Goal: Task Accomplishment & Management: Manage account settings

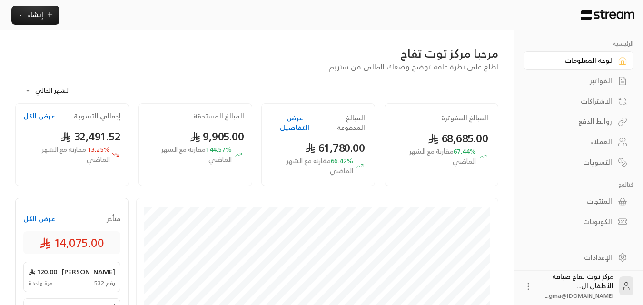
click at [602, 78] on div "الفواتير" at bounding box center [574, 81] width 77 height 10
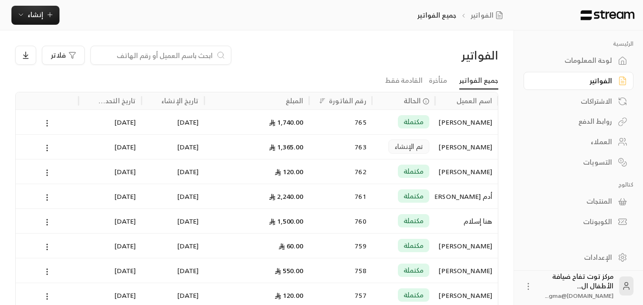
click at [142, 54] on input at bounding box center [155, 55] width 116 height 10
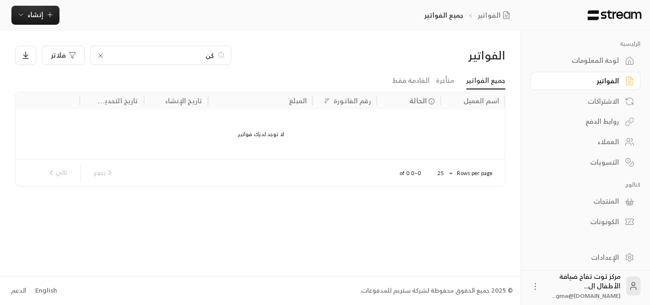
type input "ك"
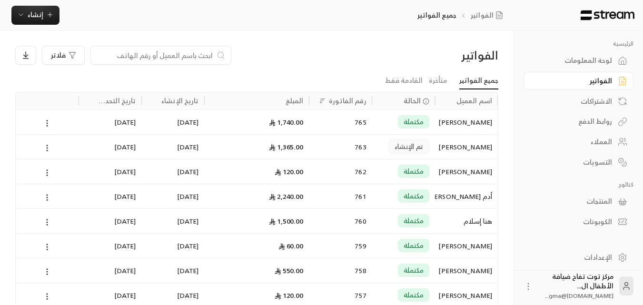
type input "ج"
click at [192, 57] on input at bounding box center [155, 55] width 116 height 10
click at [182, 58] on input at bounding box center [155, 55] width 116 height 10
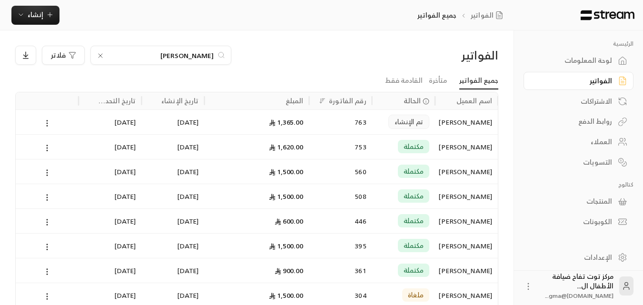
type input "[PERSON_NAME]"
click at [447, 117] on div "[PERSON_NAME]" at bounding box center [466, 122] width 51 height 24
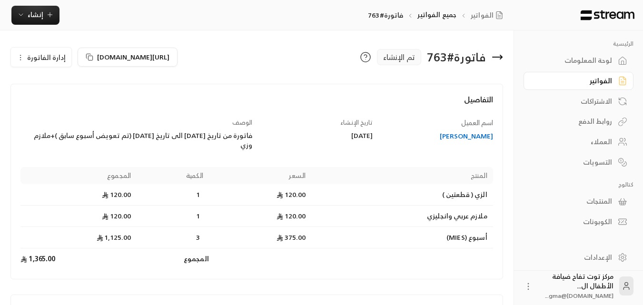
click at [496, 57] on icon at bounding box center [498, 57] width 10 height 0
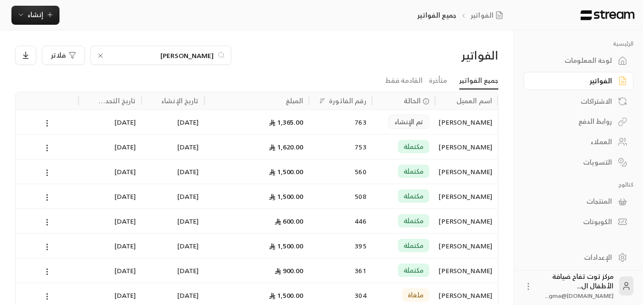
click at [100, 56] on icon at bounding box center [101, 56] width 4 height 4
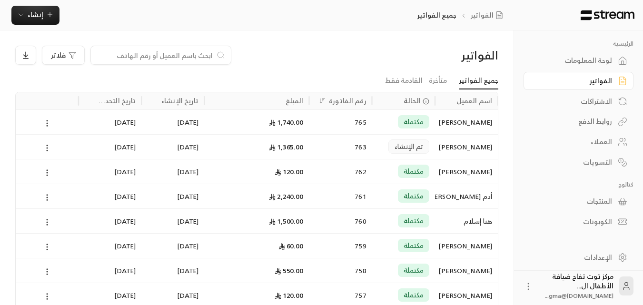
click at [192, 50] on input at bounding box center [155, 55] width 116 height 10
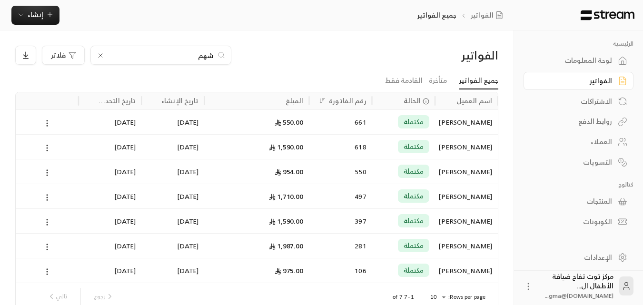
type input "شهم"
click at [477, 123] on div "[PERSON_NAME]" at bounding box center [466, 122] width 51 height 24
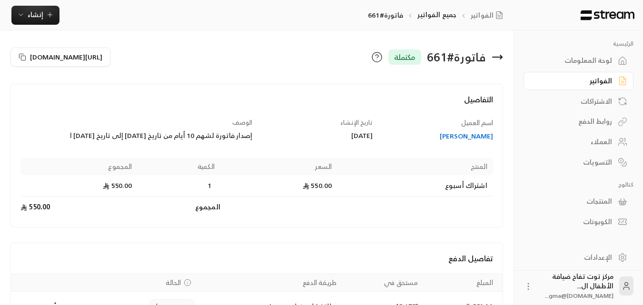
click at [476, 139] on div "[PERSON_NAME]" at bounding box center [437, 136] width 111 height 10
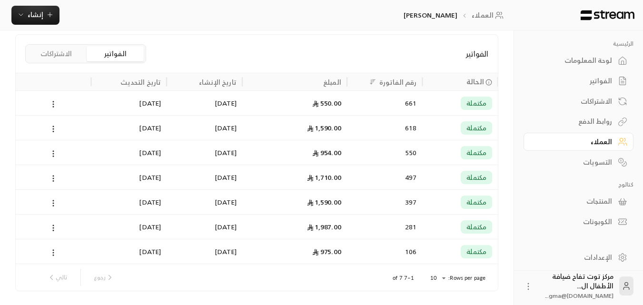
scroll to position [238, 0]
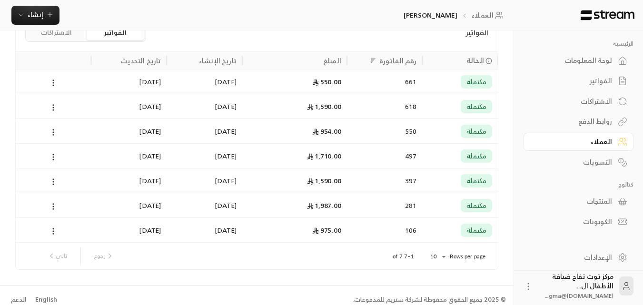
click at [330, 182] on div "1,590.00" at bounding box center [294, 181] width 93 height 24
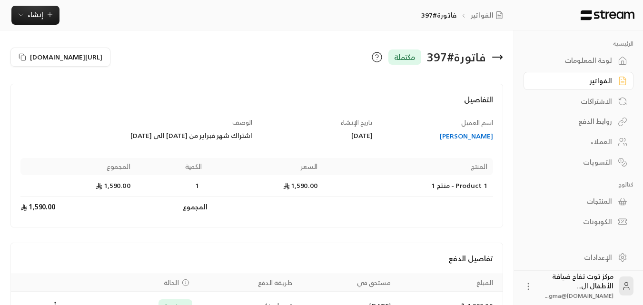
click at [501, 57] on icon at bounding box center [498, 57] width 10 height 0
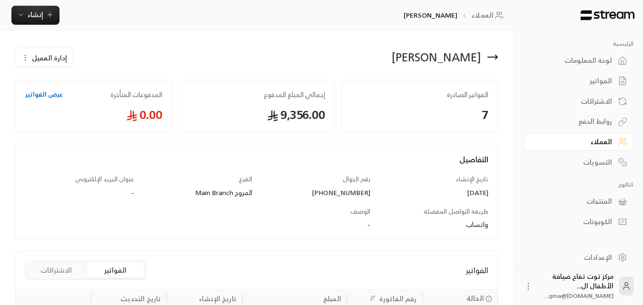
click at [496, 57] on icon at bounding box center [493, 57] width 10 height 0
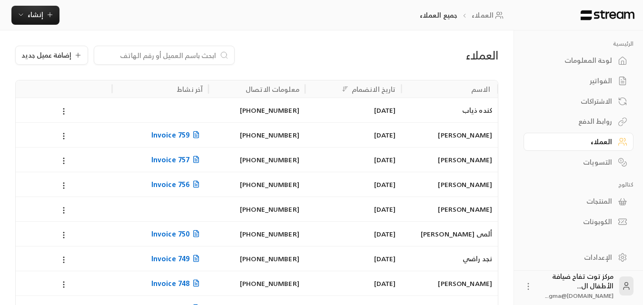
click at [476, 107] on div "كنده ذياب" at bounding box center [449, 110] width 85 height 24
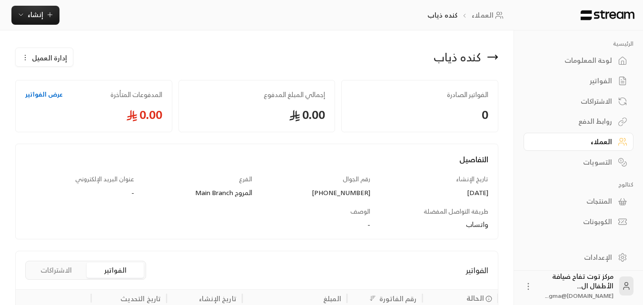
click at [497, 56] on icon at bounding box center [497, 57] width 2 height 4
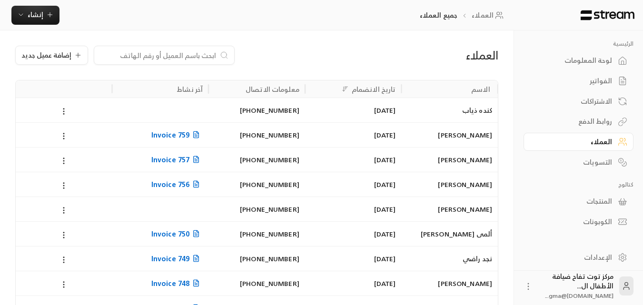
click at [602, 84] on div "الفواتير" at bounding box center [574, 81] width 77 height 10
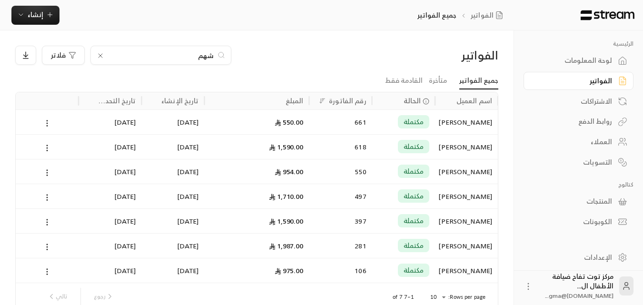
click at [100, 56] on icon at bounding box center [101, 56] width 8 height 8
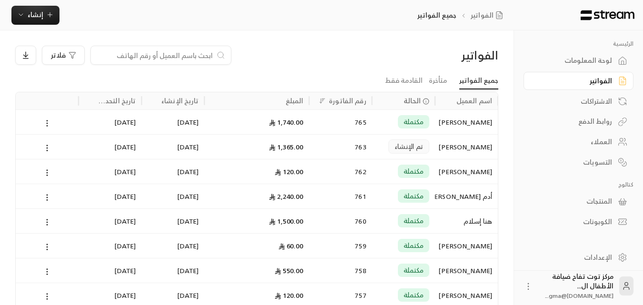
click at [467, 142] on div "[PERSON_NAME]" at bounding box center [466, 147] width 51 height 24
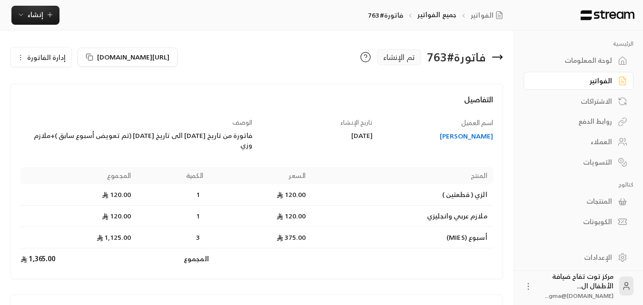
click at [465, 140] on div "[PERSON_NAME]" at bounding box center [437, 136] width 111 height 10
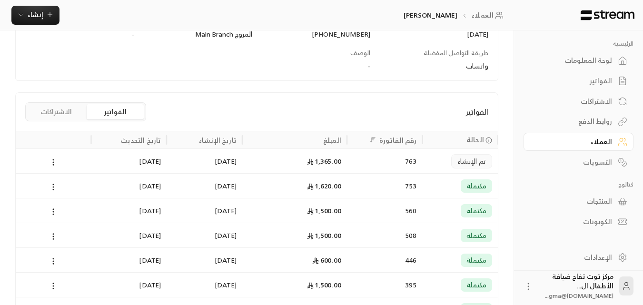
scroll to position [190, 0]
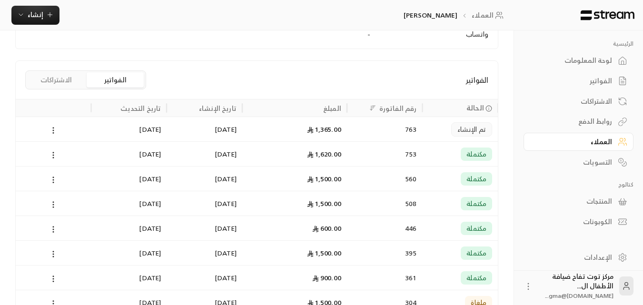
click at [473, 154] on span "مكتملة" at bounding box center [476, 154] width 20 height 10
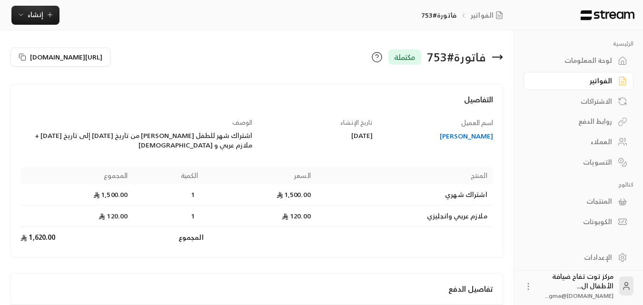
click at [502, 55] on icon at bounding box center [497, 56] width 11 height 11
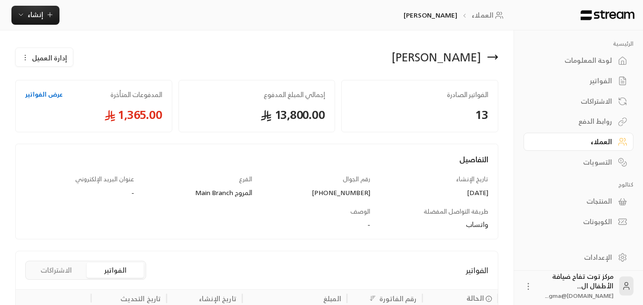
click at [495, 56] on icon at bounding box center [492, 56] width 11 height 11
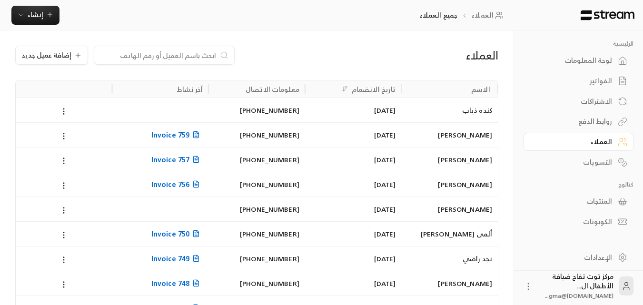
click at [158, 55] on input at bounding box center [158, 55] width 116 height 10
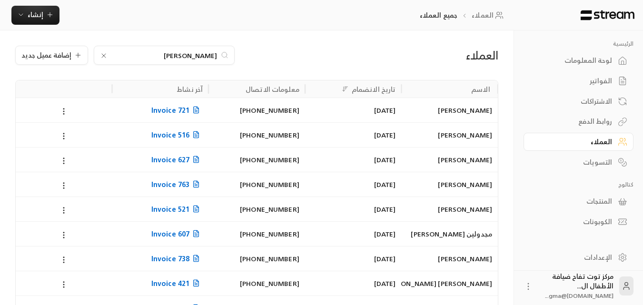
type input "[PERSON_NAME]"
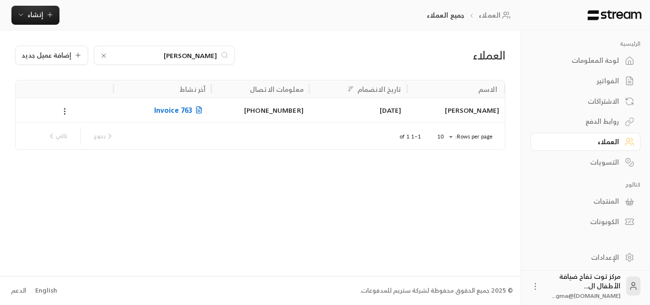
click at [472, 110] on div "[PERSON_NAME]" at bounding box center [456, 110] width 87 height 24
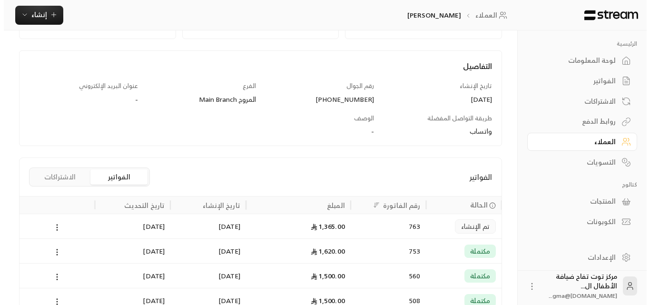
scroll to position [95, 0]
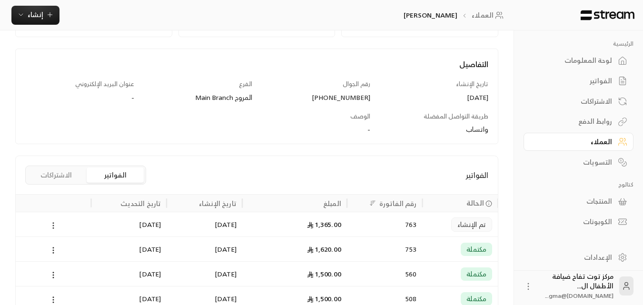
click at [52, 224] on icon at bounding box center [53, 225] width 9 height 9
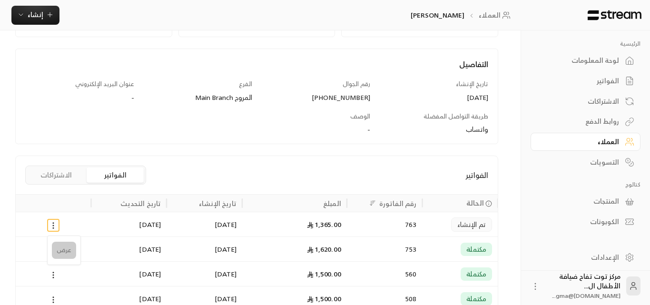
click at [63, 247] on li "عرض" at bounding box center [64, 250] width 24 height 17
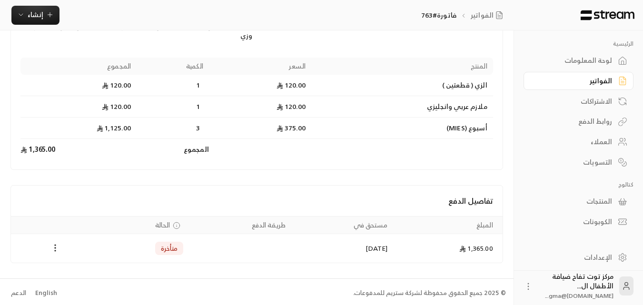
scroll to position [112, 0]
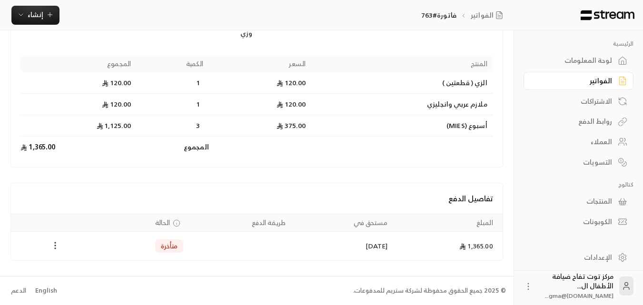
click at [57, 243] on icon "Payments" at bounding box center [55, 246] width 10 height 10
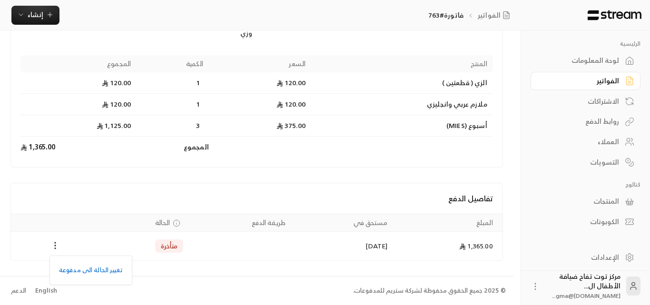
click at [56, 248] on div at bounding box center [325, 152] width 650 height 305
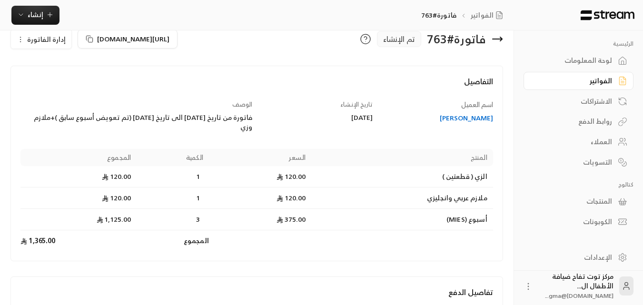
scroll to position [0, 0]
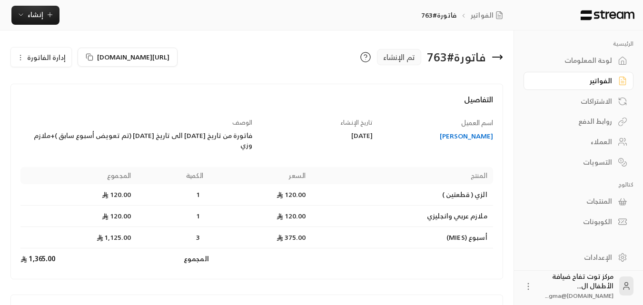
click at [18, 59] on icon "button" at bounding box center [21, 58] width 8 height 8
click at [64, 104] on span "إلغاء" at bounding box center [66, 102] width 12 height 8
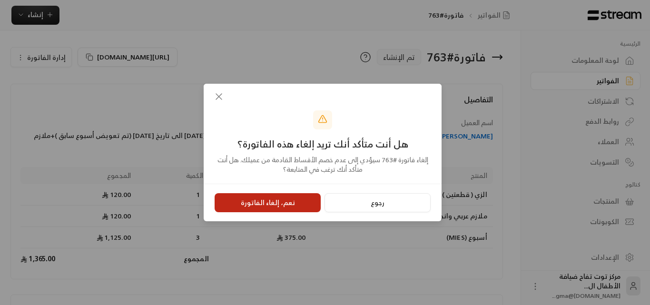
click at [279, 203] on button "نعم، إلغاء الفاتورة" at bounding box center [268, 202] width 106 height 19
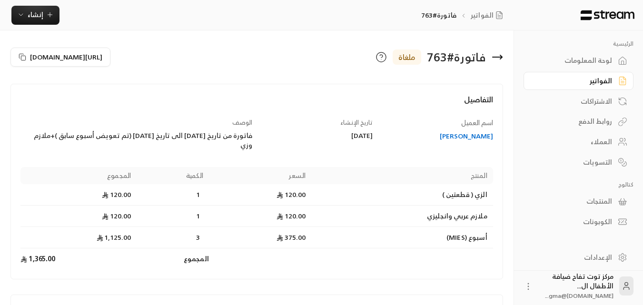
click at [499, 57] on icon at bounding box center [498, 57] width 10 height 0
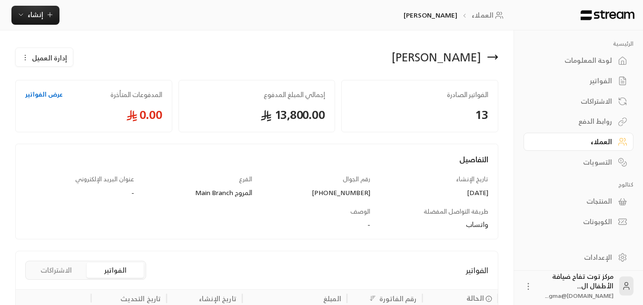
click at [496, 55] on icon at bounding box center [492, 56] width 11 height 11
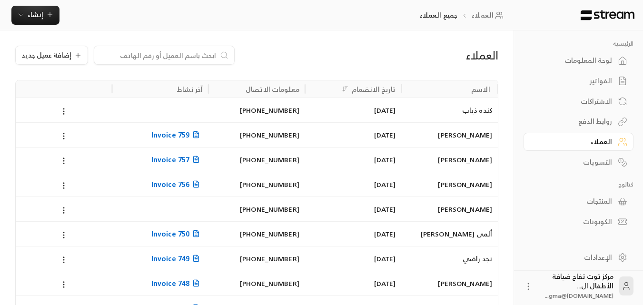
click at [608, 79] on div "الفواتير" at bounding box center [574, 81] width 77 height 10
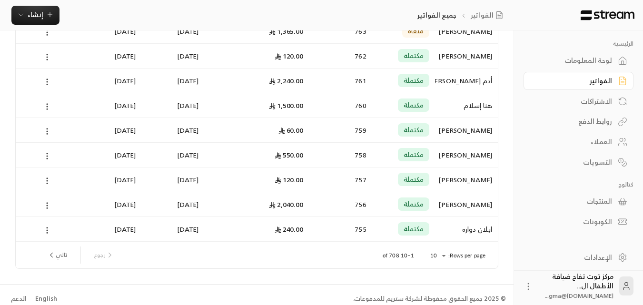
scroll to position [124, 0]
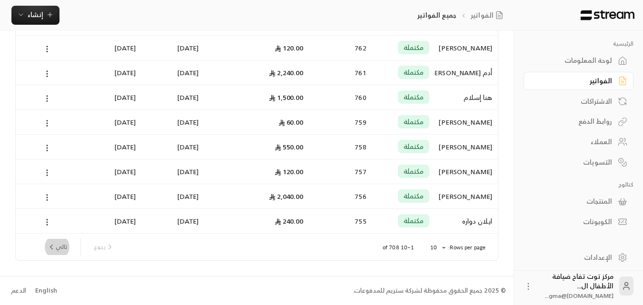
click at [68, 243] on button "تالي" at bounding box center [57, 247] width 28 height 16
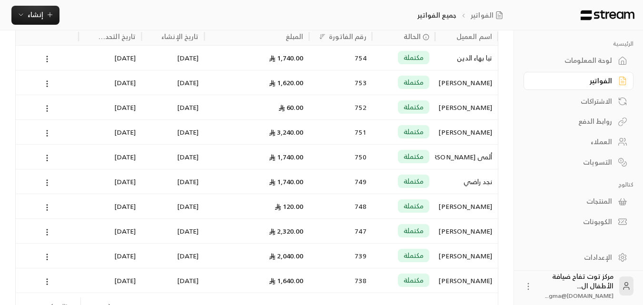
scroll to position [0, 0]
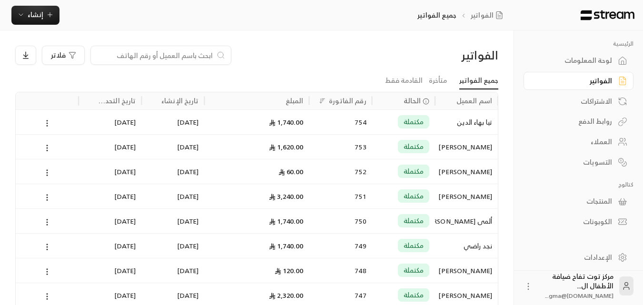
click at [486, 123] on div "تيا بهاء الدين" at bounding box center [466, 122] width 51 height 24
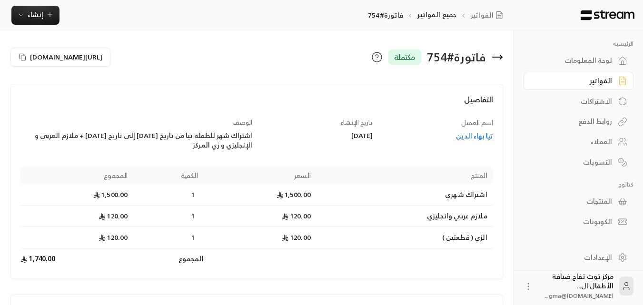
click at [497, 54] on icon at bounding box center [497, 56] width 11 height 11
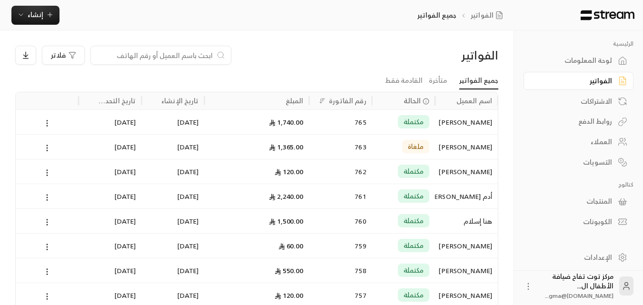
click at [151, 50] on input at bounding box center [155, 55] width 116 height 10
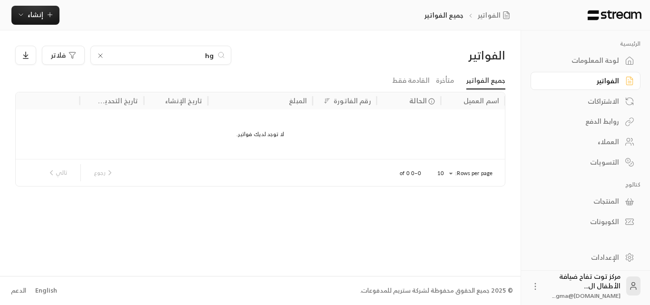
type input "h"
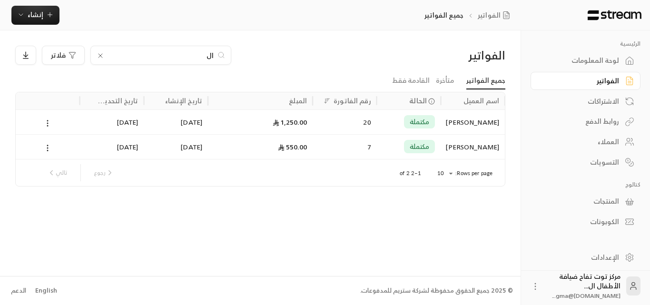
type input "ا"
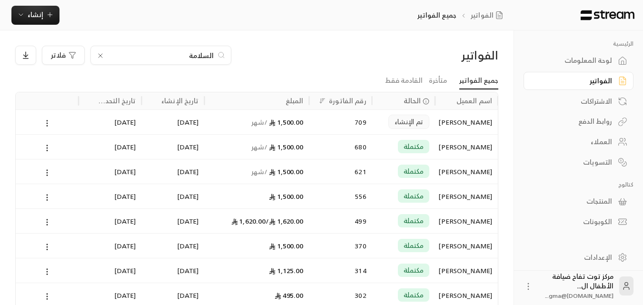
type input "السلامة"
click at [429, 117] on div "تم الإنشاء" at bounding box center [403, 121] width 63 height 25
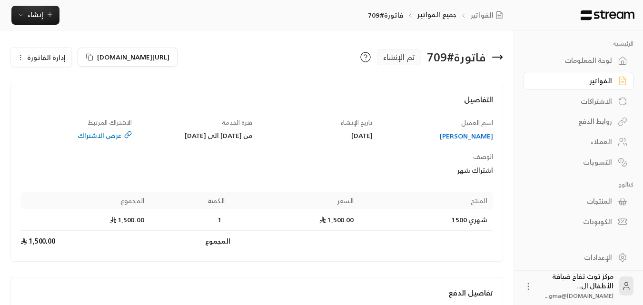
click at [497, 55] on icon at bounding box center [497, 56] width 11 height 11
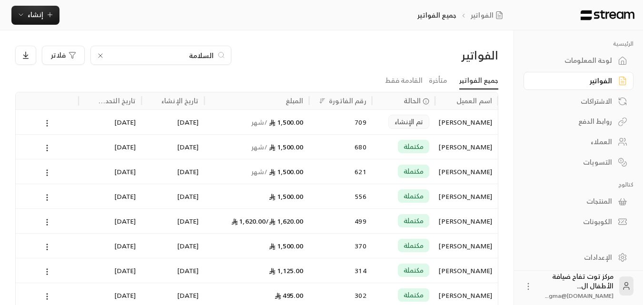
click at [98, 55] on icon at bounding box center [101, 56] width 8 height 8
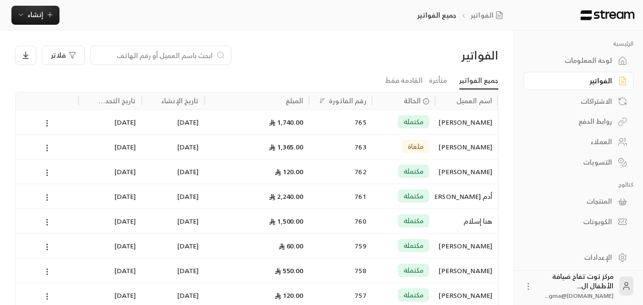
click at [132, 60] on input at bounding box center [155, 55] width 116 height 10
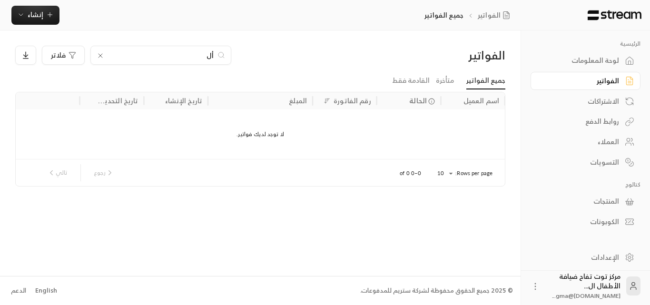
type input "أ"
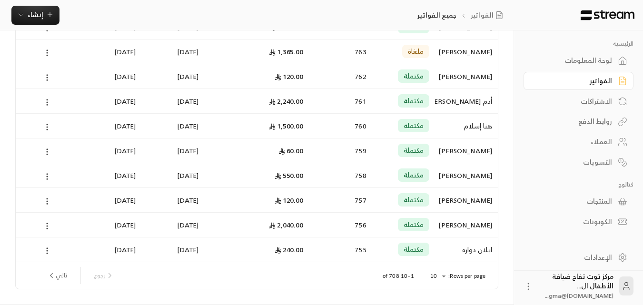
scroll to position [124, 0]
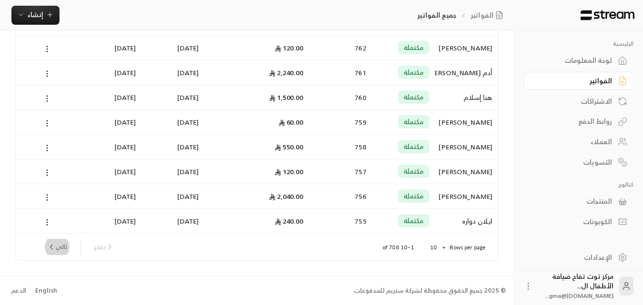
click at [62, 248] on button "تالي" at bounding box center [57, 247] width 28 height 16
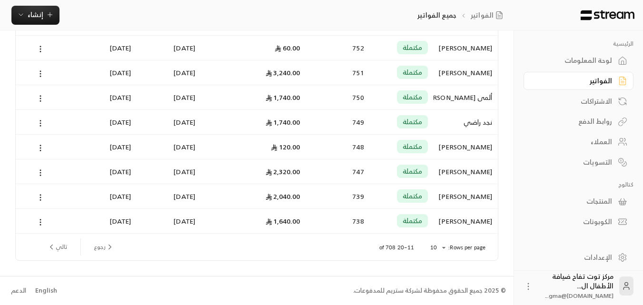
scroll to position [0, 0]
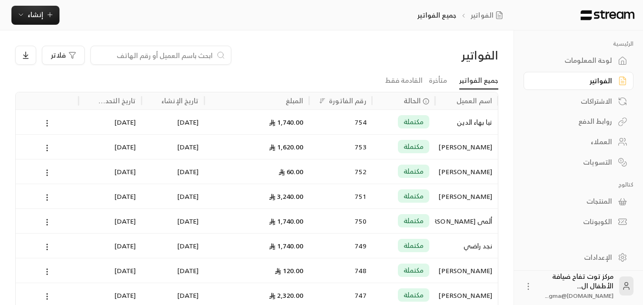
click at [468, 225] on div "ألمى [PERSON_NAME]" at bounding box center [466, 221] width 51 height 24
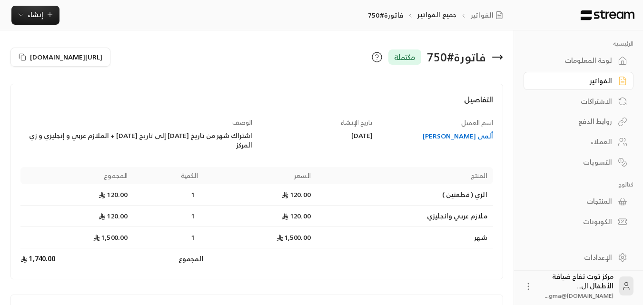
click at [499, 56] on icon at bounding box center [497, 56] width 11 height 11
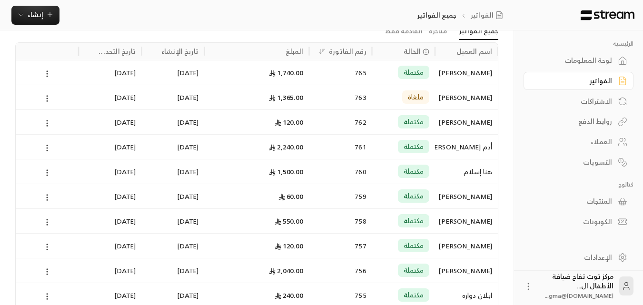
scroll to position [124, 0]
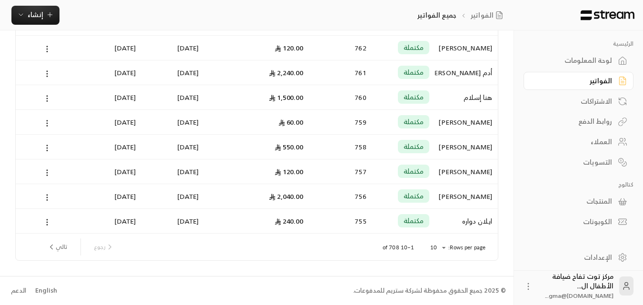
click at [61, 247] on button "تالي" at bounding box center [57, 247] width 28 height 16
click at [55, 248] on icon "next page" at bounding box center [51, 247] width 9 height 9
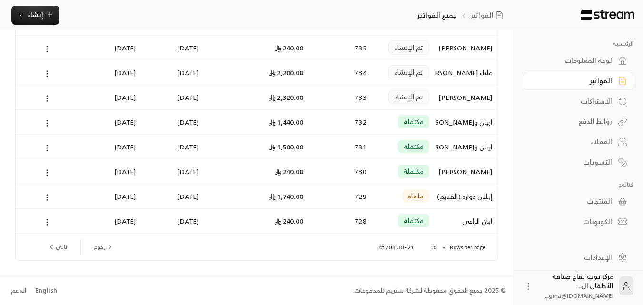
click at [477, 223] on div "ايان الراعي" at bounding box center [466, 221] width 51 height 24
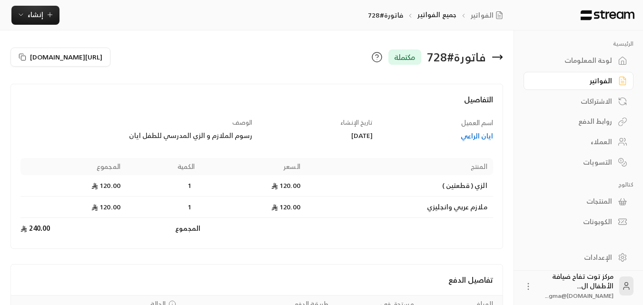
click at [499, 59] on icon at bounding box center [497, 56] width 11 height 11
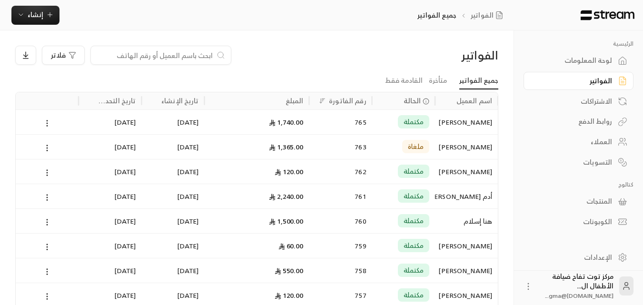
click at [597, 81] on div "الفواتير" at bounding box center [574, 81] width 77 height 10
